Goal: Information Seeking & Learning: Compare options

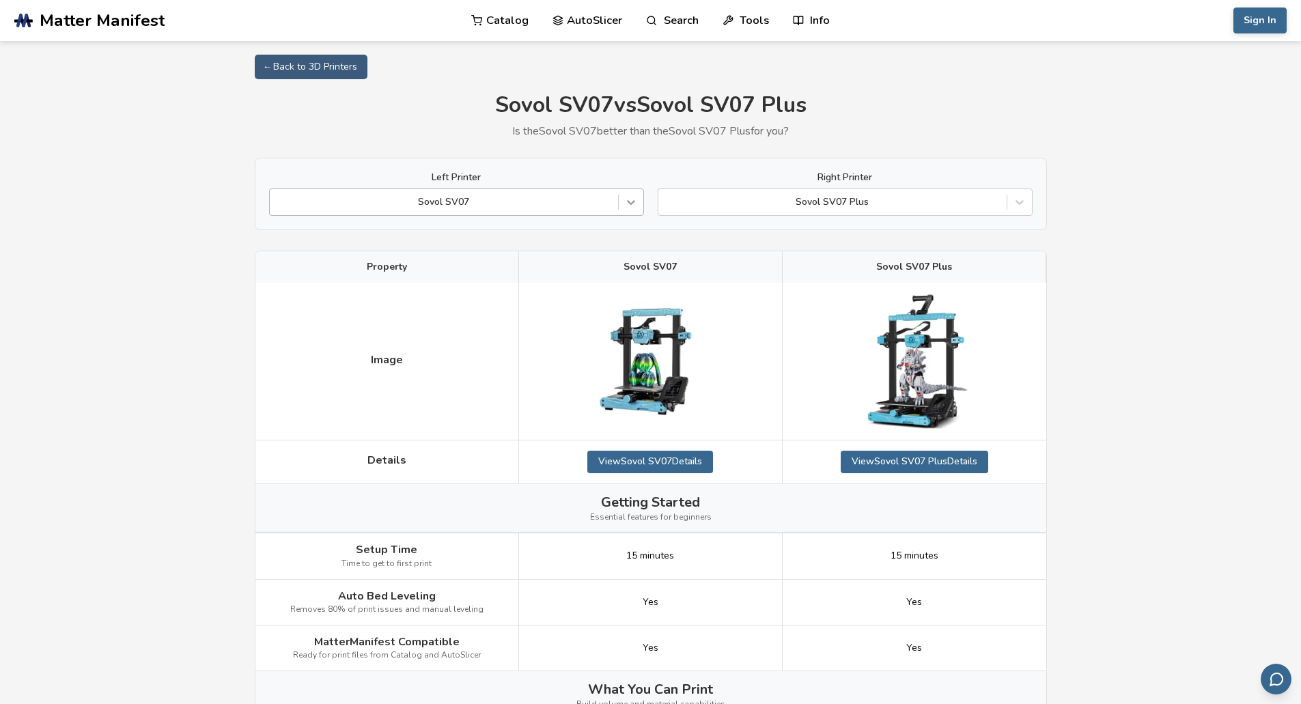
click at [625, 210] on div at bounding box center [631, 202] width 25 height 25
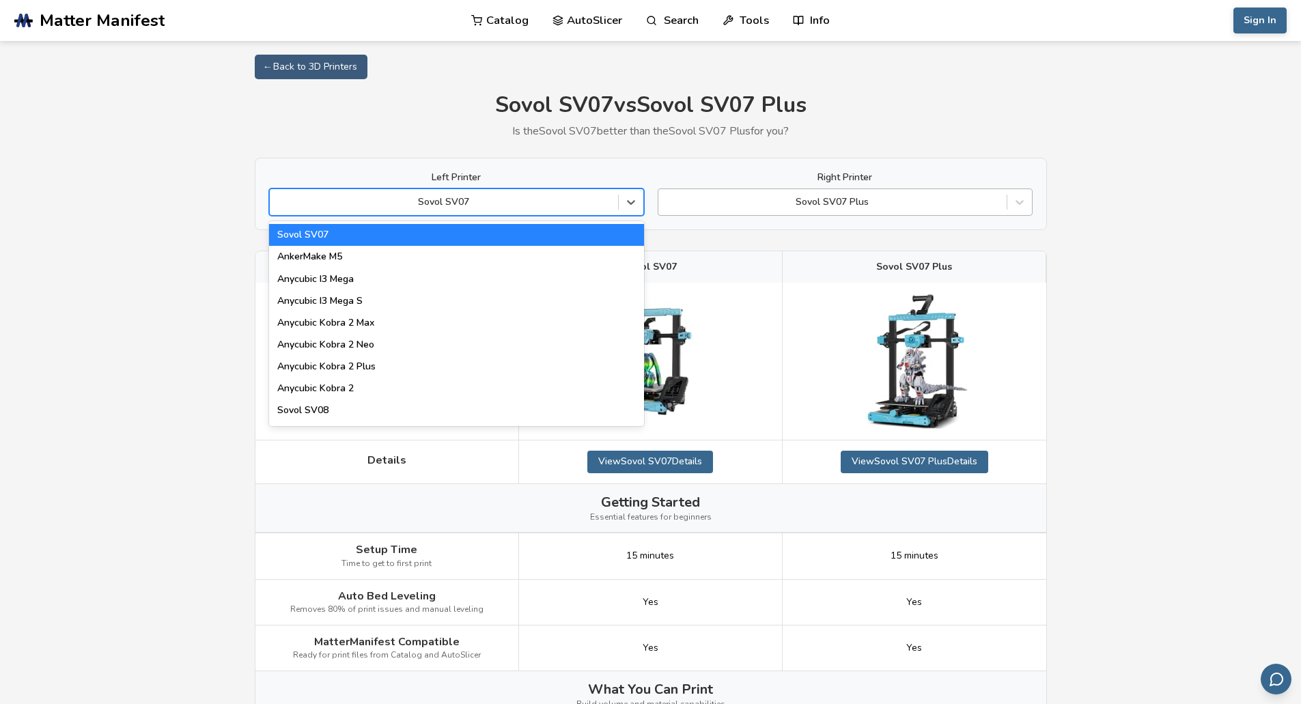
click at [903, 209] on div at bounding box center [832, 202] width 335 height 14
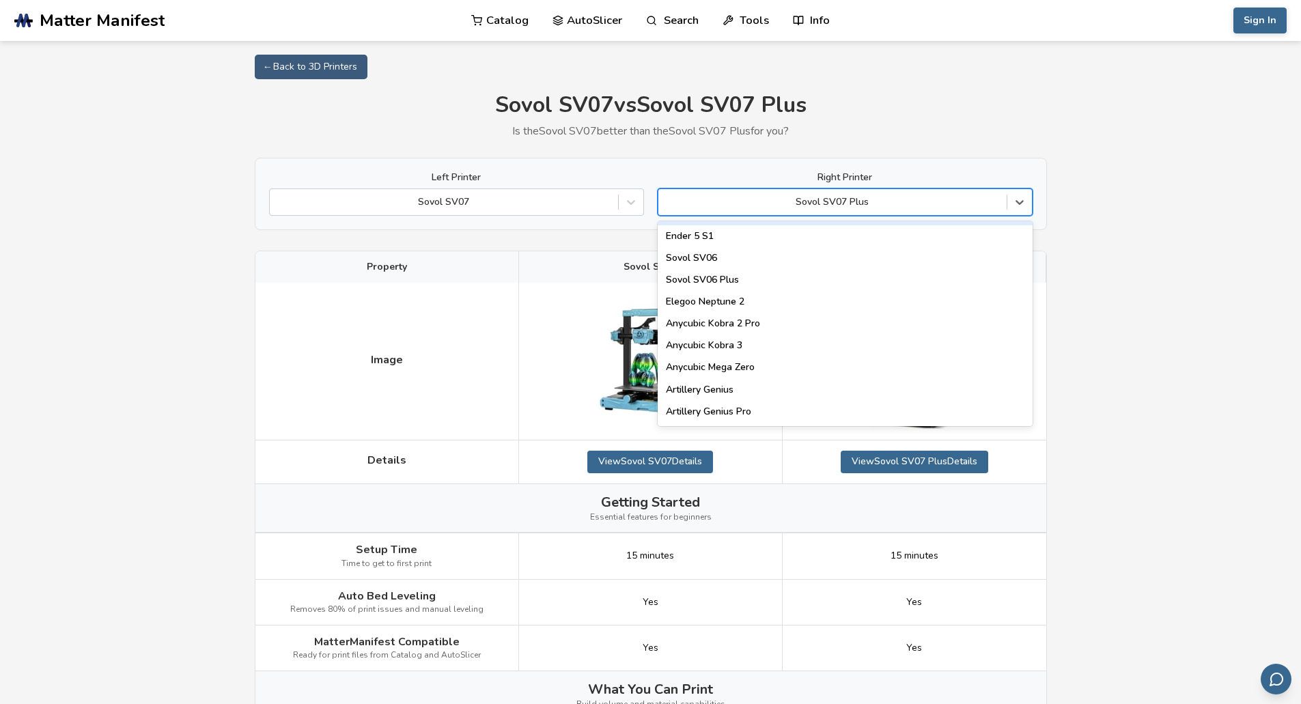
scroll to position [615, 0]
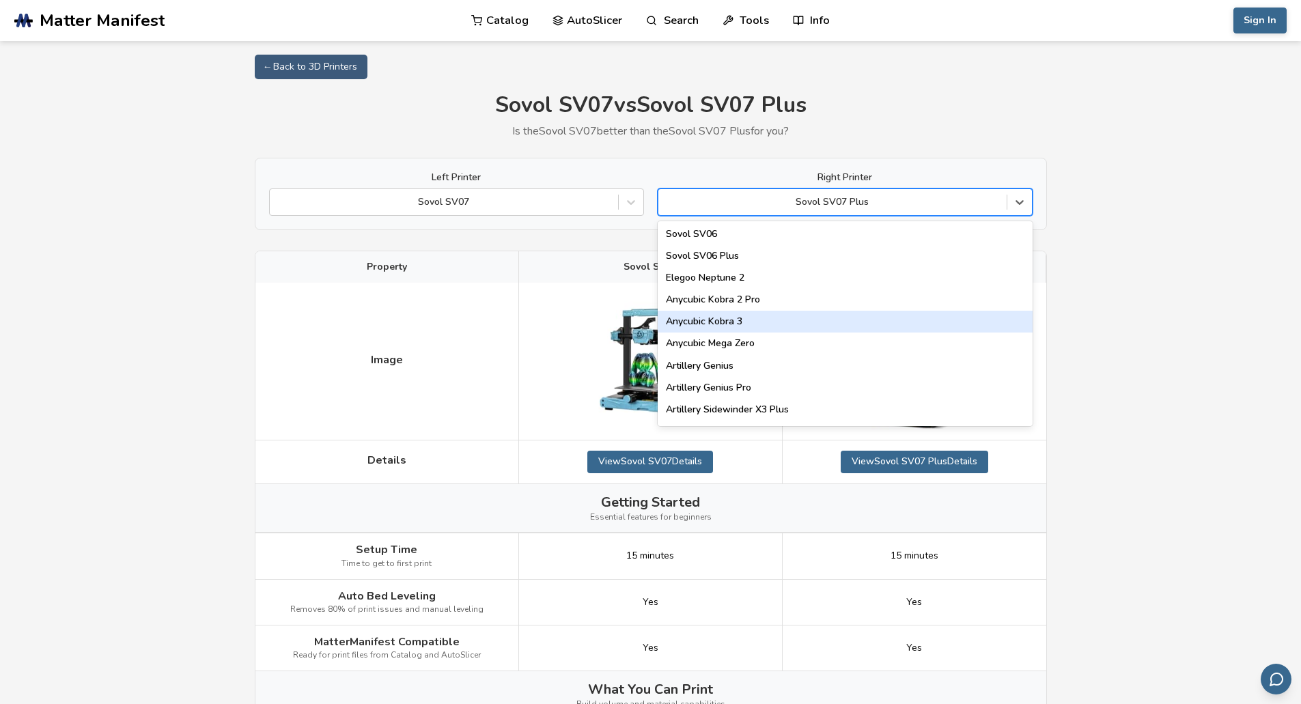
click at [835, 330] on div "Anycubic Kobra 3" at bounding box center [845, 322] width 375 height 22
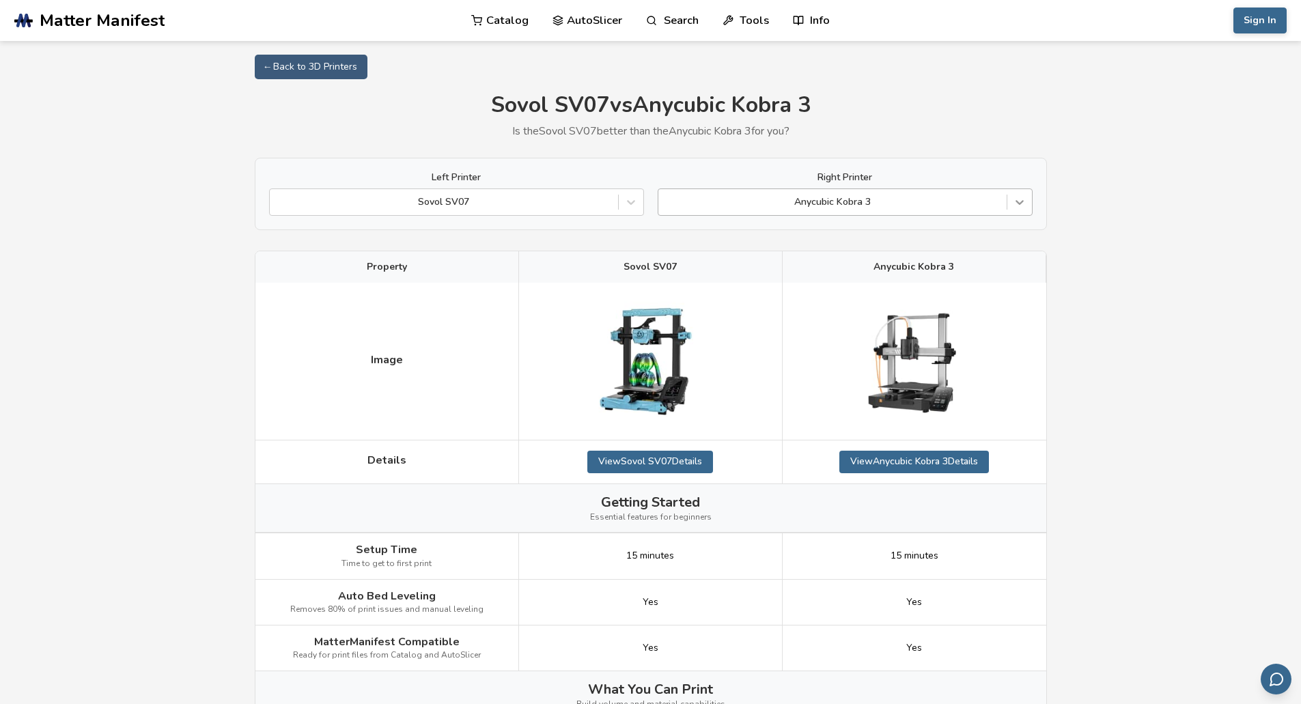
click at [1017, 204] on icon at bounding box center [1020, 202] width 14 height 14
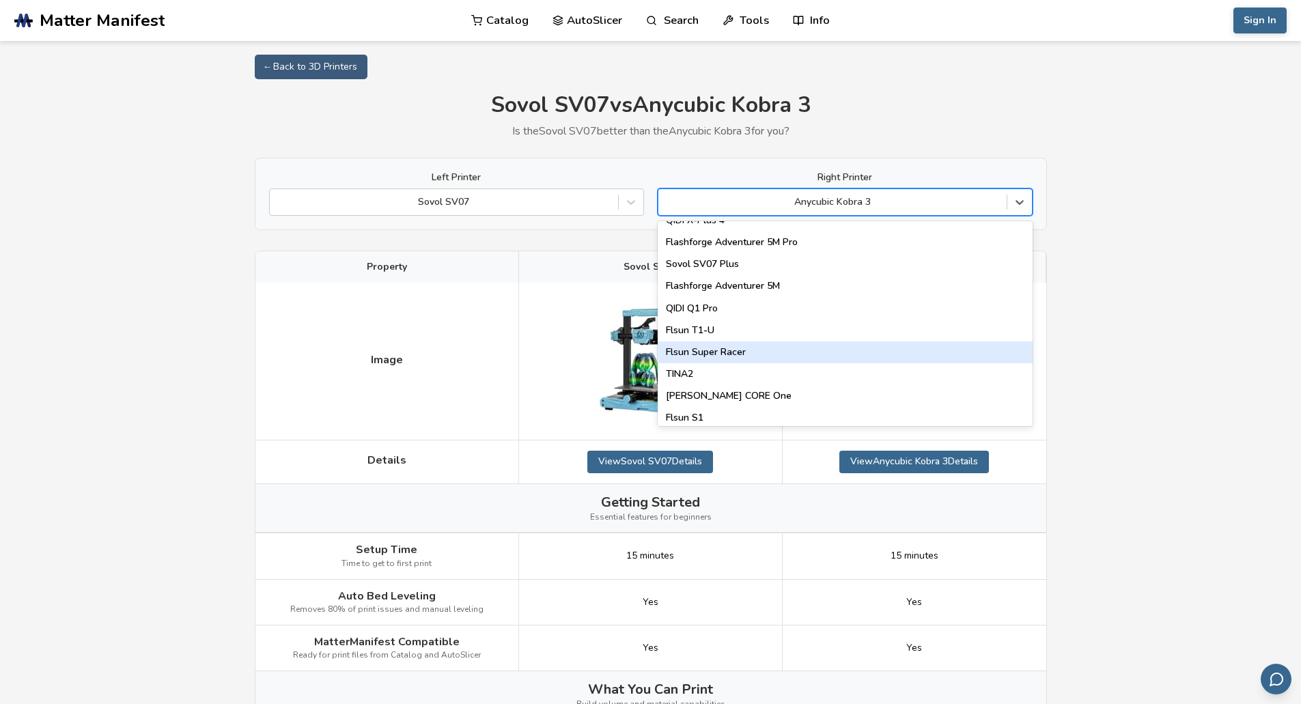
scroll to position [1524, 0]
click at [850, 349] on div "Flashforge Adventurer 5M" at bounding box center [845, 355] width 375 height 22
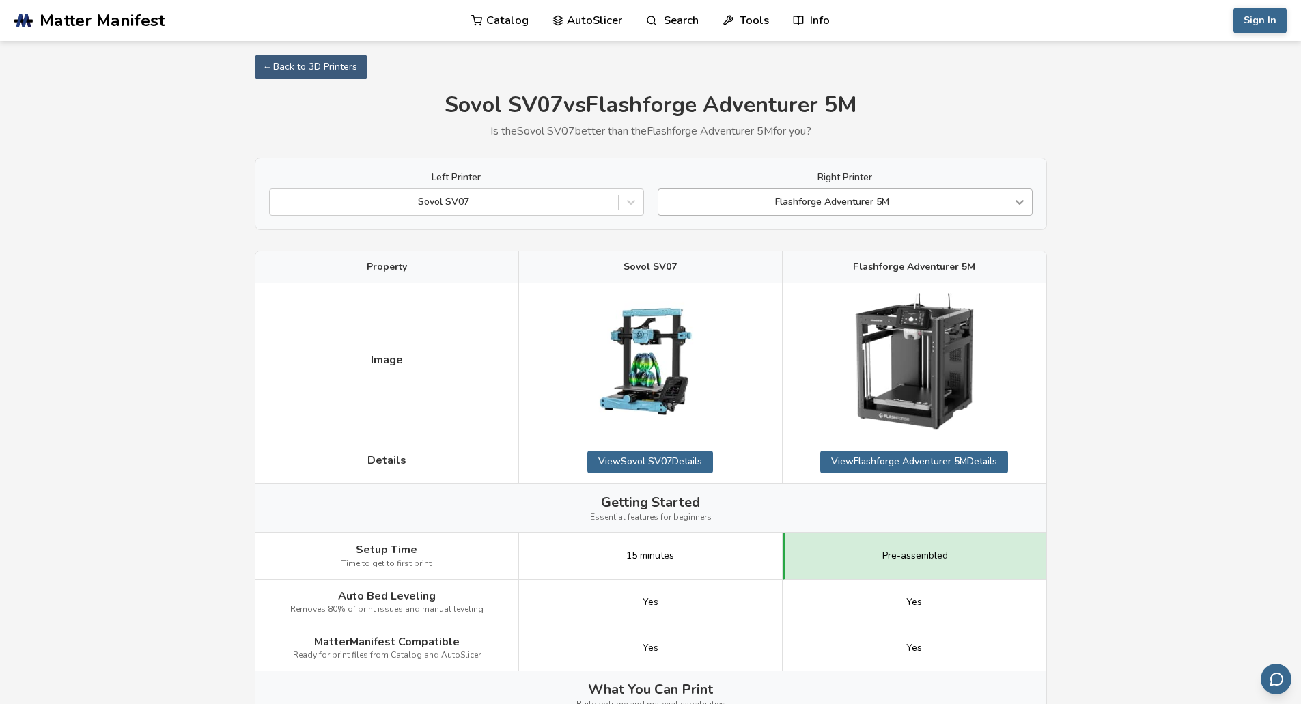
click at [1024, 208] on icon at bounding box center [1020, 202] width 14 height 14
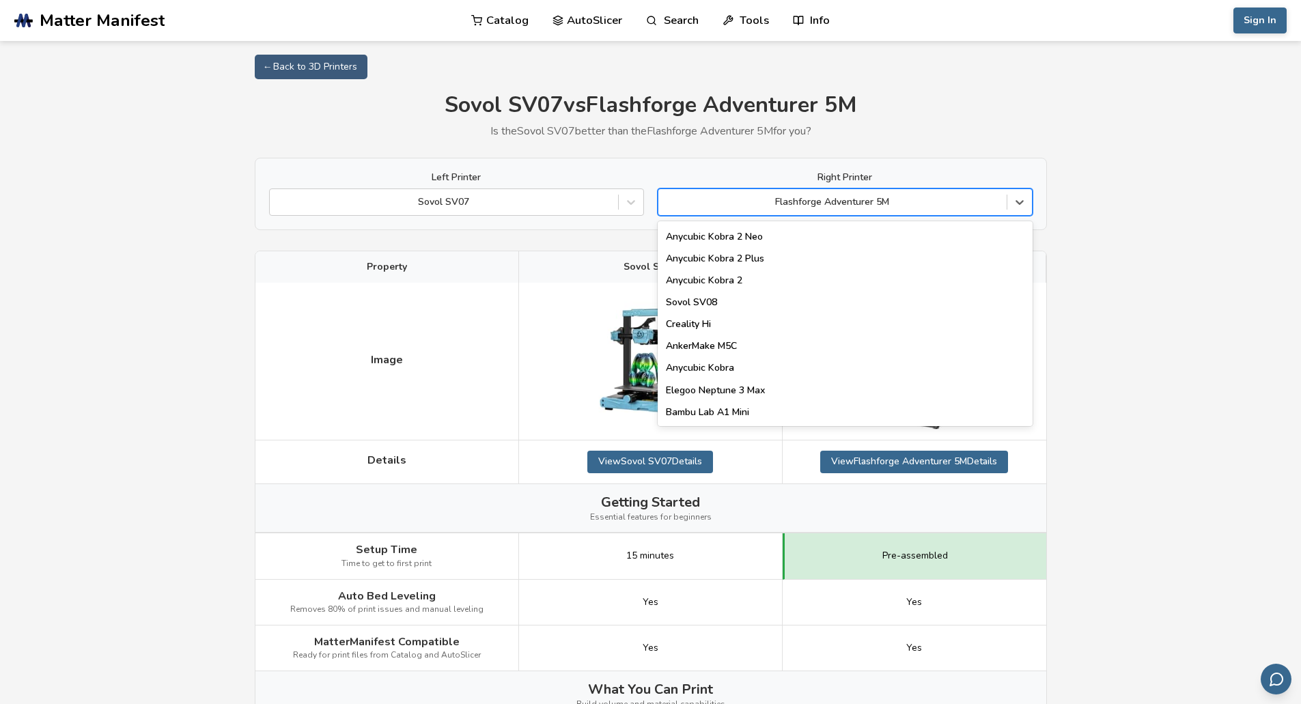
scroll to position [205, 0]
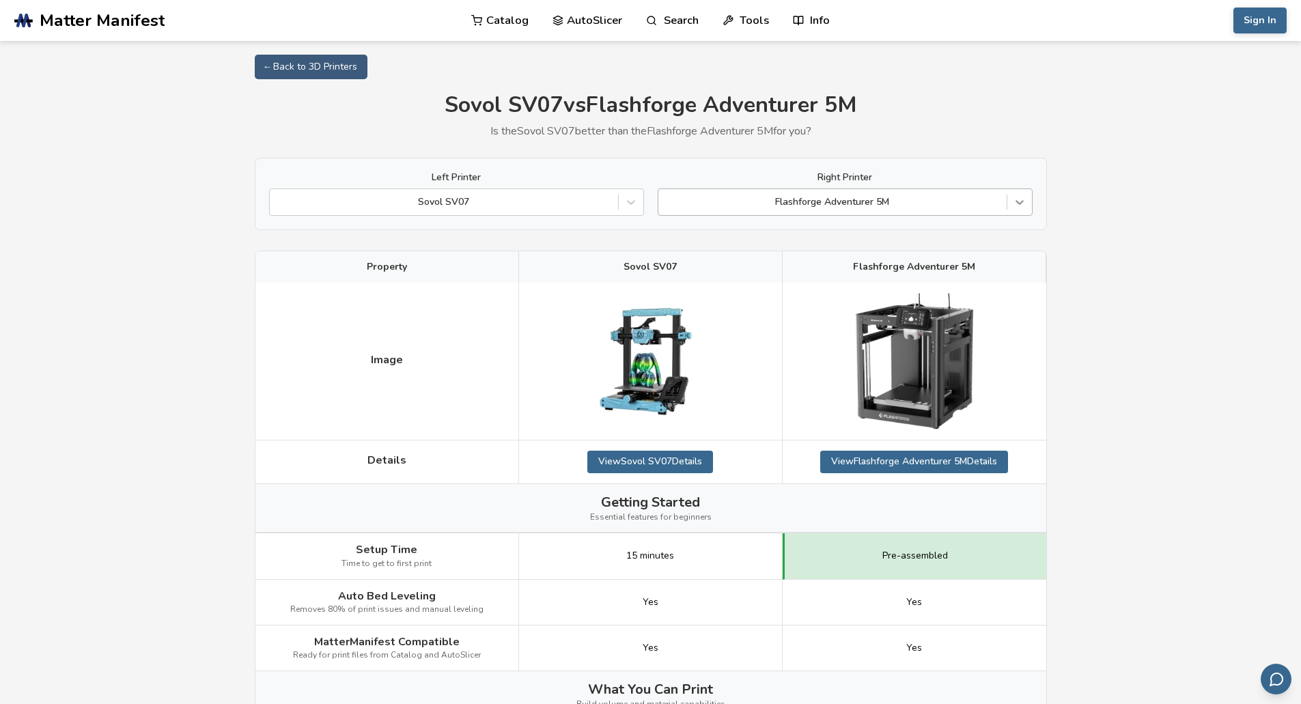
click at [1017, 201] on icon at bounding box center [1020, 202] width 14 height 14
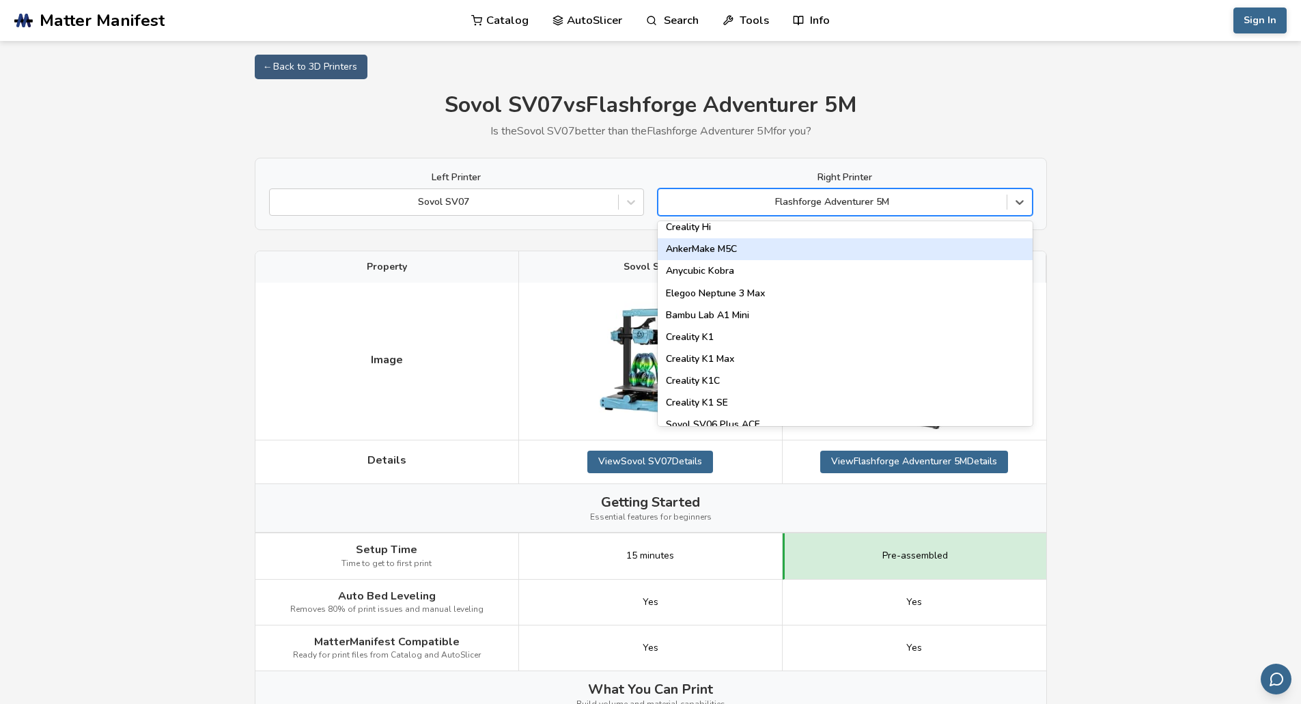
scroll to position [341, 0]
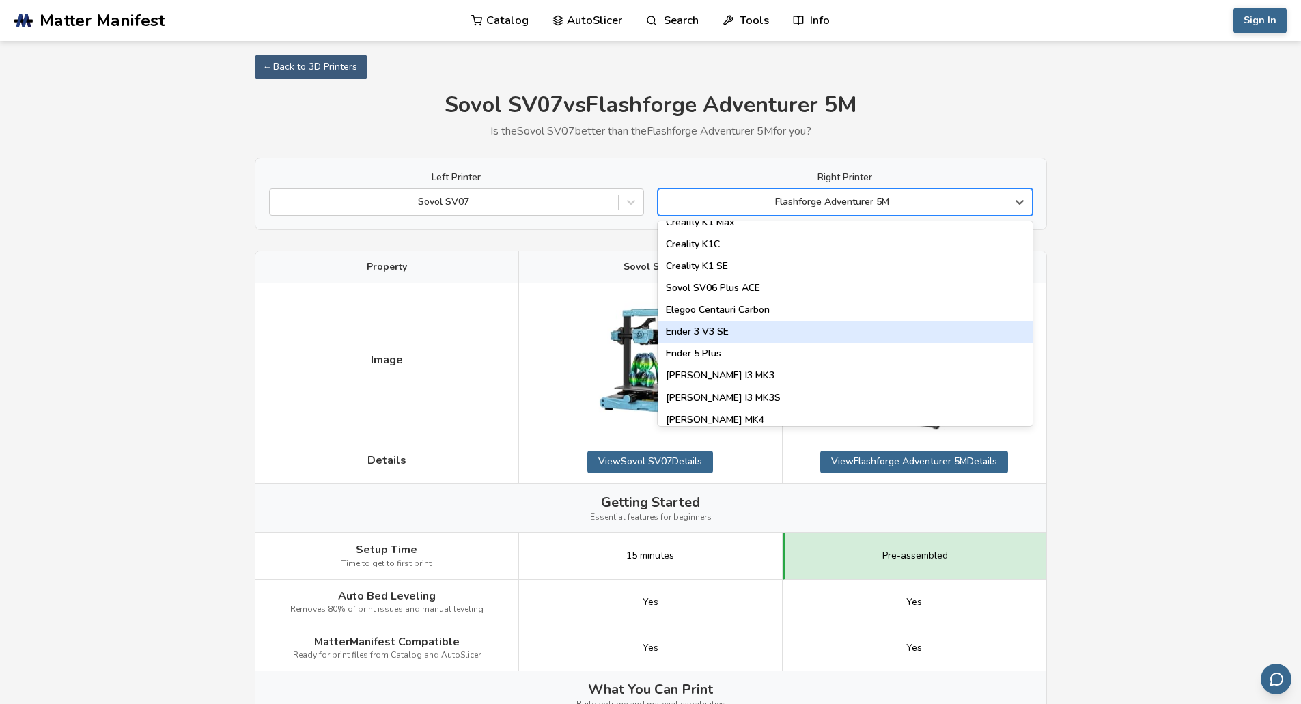
click at [949, 326] on div "Ender 3 V3 SE" at bounding box center [845, 332] width 375 height 22
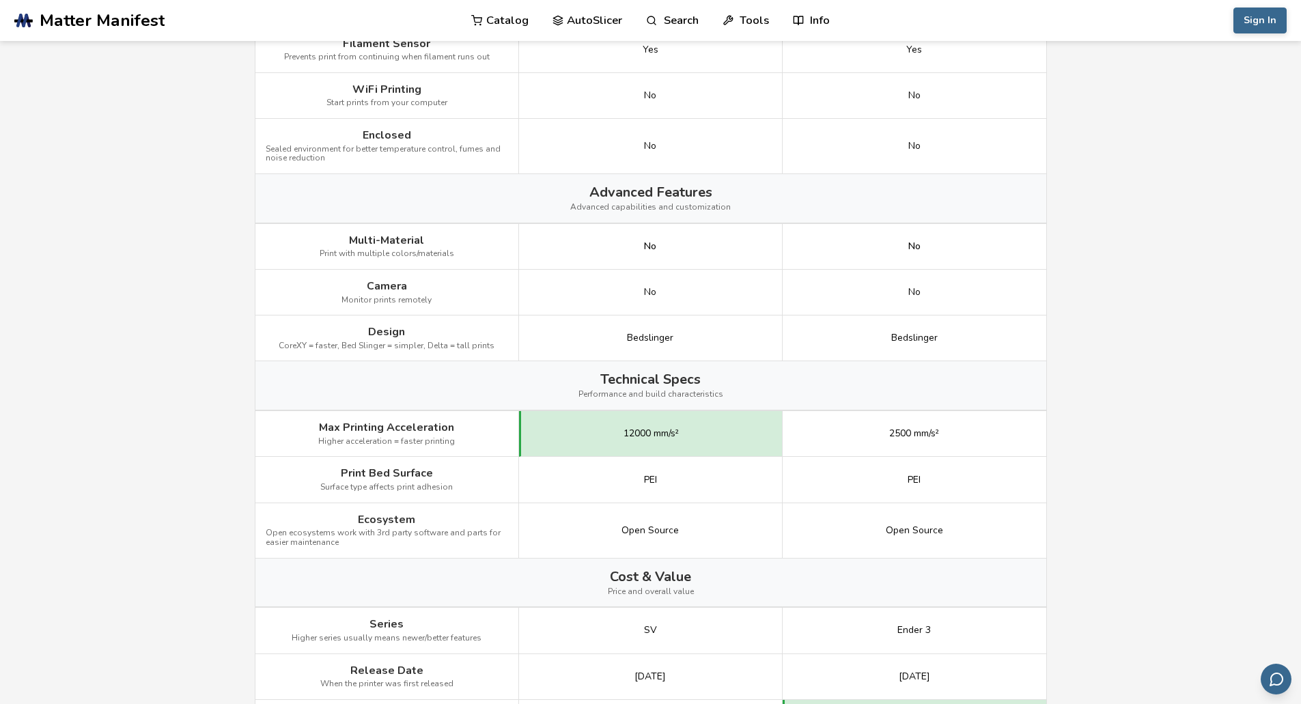
scroll to position [1503, 0]
